Goal: Transaction & Acquisition: Book appointment/travel/reservation

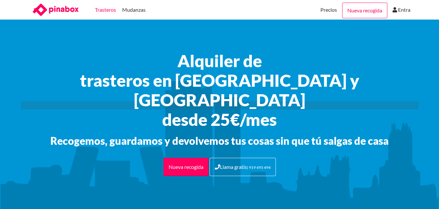
click at [106, 11] on link "Trasteros" at bounding box center [105, 10] width 21 height 20
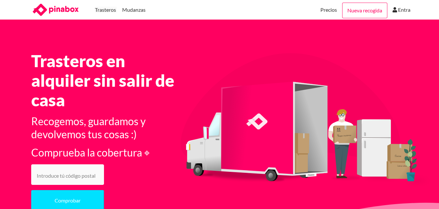
click at [89, 174] on input "number" at bounding box center [67, 174] width 73 height 20
type input "28004"
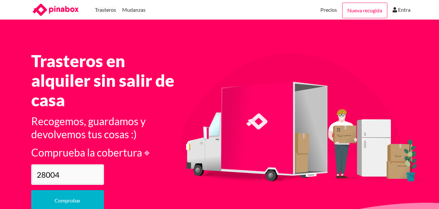
click at [87, 196] on button "Comprobar" at bounding box center [67, 200] width 73 height 21
